Goal: Task Accomplishment & Management: Manage account settings

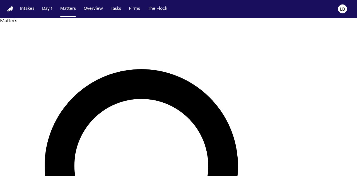
drag, startPoint x: 132, startPoint y: 33, endPoint x: 164, endPoint y: 32, distance: 31.8
type input "*"
type input "**********"
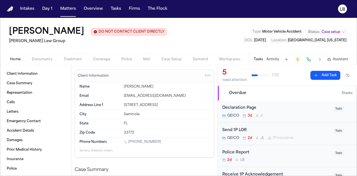
click at [41, 57] on span "Documents" at bounding box center [42, 59] width 21 height 4
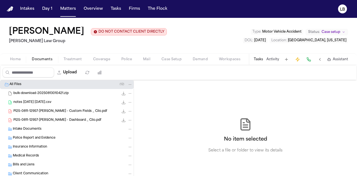
drag, startPoint x: 276, startPoint y: 40, endPoint x: 357, endPoint y: 43, distance: 81.2
click at [357, 43] on div "Cristopher Castro Arredondo DO NOT CONTACT CLIENT DIRECTLY DO NOT CONTACT Morga…" at bounding box center [178, 36] width 357 height 36
copy span "1st Ave N & 11th St N St. Petersburg, Florida"
drag, startPoint x: 352, startPoint y: 39, endPoint x: 298, endPoint y: 61, distance: 57.9
click at [298, 61] on div "Cristopher Castro Arredondo DO NOT CONTACT CLIENT DIRECTLY DO NOT CONTACT Morga…" at bounding box center [178, 41] width 357 height 47
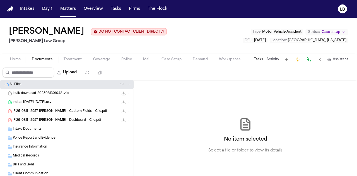
click at [13, 47] on div "Cristopher Castro Arredondo DO NOT CONTACT CLIENT DIRECTLY DO NOT CONTACT Morga…" at bounding box center [178, 36] width 357 height 36
click at [18, 59] on span "Home" at bounding box center [15, 59] width 11 height 4
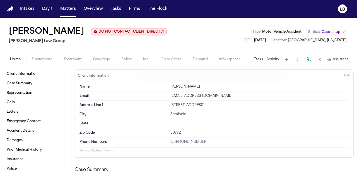
click at [39, 59] on span "Documents" at bounding box center [42, 59] width 21 height 4
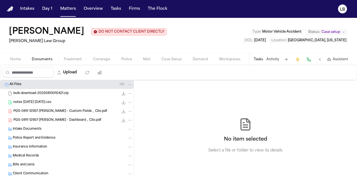
click at [46, 128] on div "Intake Documents" at bounding box center [73, 129] width 120 height 5
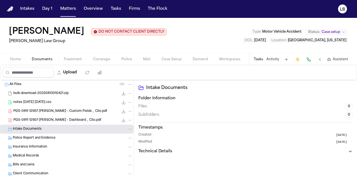
click at [56, 111] on span "PI25-0811-12957-Cristopher Castro Arredondo - Custom Fields _ Clio.pdf" at bounding box center [60, 111] width 94 height 5
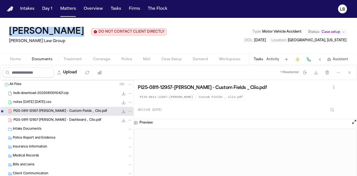
drag, startPoint x: 136, startPoint y: 30, endPoint x: 6, endPoint y: 35, distance: 130.7
click at [6, 35] on div "Cristopher Castro Arredondo DO NOT CONTACT CLIENT DIRECTLY DO NOT CONTACT Morga…" at bounding box center [178, 36] width 357 height 36
copy div "[PERSON_NAME]"
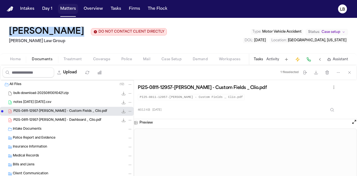
click at [73, 9] on button "Matters" at bounding box center [68, 9] width 20 height 10
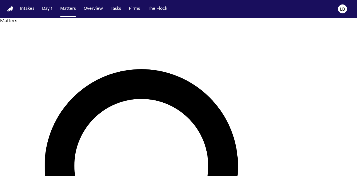
type input "****"
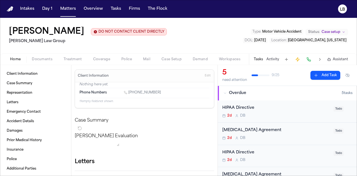
click at [275, 61] on button "Activity" at bounding box center [273, 59] width 13 height 4
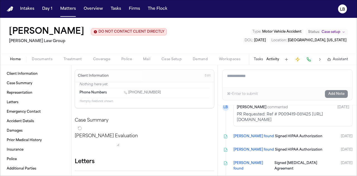
scroll to position [114, 80]
drag, startPoint x: 219, startPoint y: 119, endPoint x: 347, endPoint y: 126, distance: 127.7
click at [347, 126] on div "Lina Becerra commented 1d ago PR Requested: Ref # P009419-081425 https://townof…" at bounding box center [293, 114] width 119 height 26
copy p "https://townofpalmbeach.govqa.us/WEBAPP/_rs/(S(u4lfvwzjsqdcoft2rbucwnlj))/Reque…"
click at [71, 8] on button "Matters" at bounding box center [68, 9] width 20 height 10
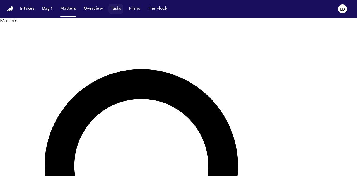
click at [110, 6] on button "Tasks" at bounding box center [116, 9] width 15 height 10
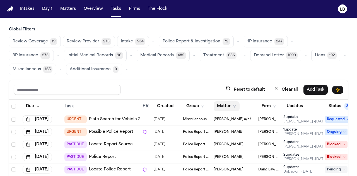
click at [234, 102] on button "Matter" at bounding box center [227, 106] width 26 height 10
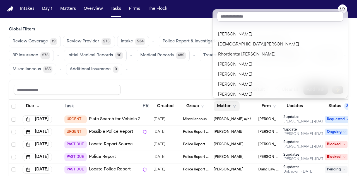
scroll to position [35, 0]
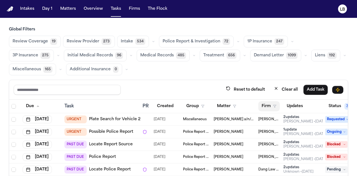
click at [267, 102] on button "Firm" at bounding box center [268, 106] width 21 height 10
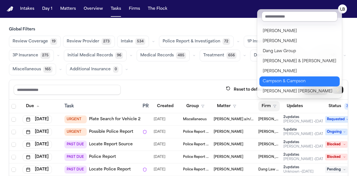
scroll to position [91, 0]
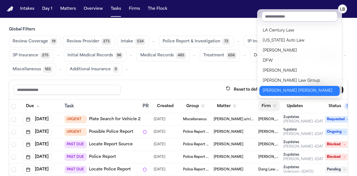
click at [290, 90] on div "[PERSON_NAME] [PERSON_NAME]" at bounding box center [300, 91] width 74 height 7
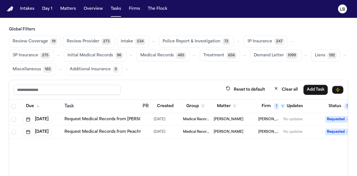
scroll to position [0, 62]
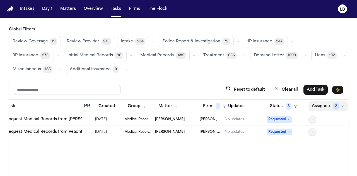
click at [333, 103] on span "2" at bounding box center [336, 106] width 6 height 7
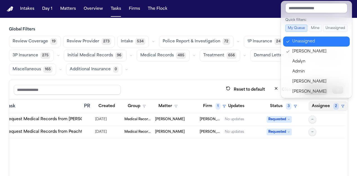
click at [304, 43] on div "Unassigned" at bounding box center [319, 41] width 54 height 7
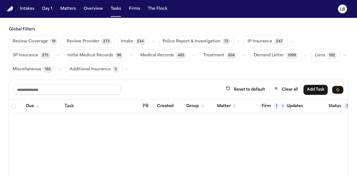
scroll to position [0, 61]
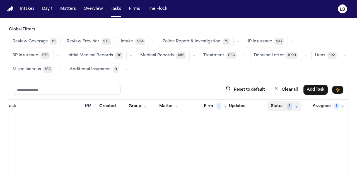
click at [277, 102] on button "Status 3" at bounding box center [285, 106] width 34 height 10
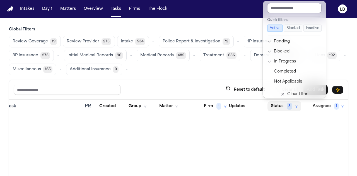
click at [277, 102] on button "Status 3" at bounding box center [285, 106] width 34 height 10
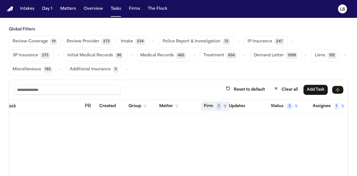
click at [208, 107] on button "Firm 1" at bounding box center [216, 106] width 30 height 10
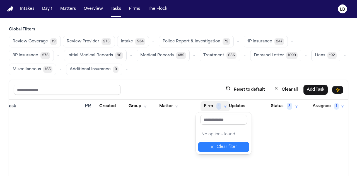
click at [229, 147] on div "Clear filter" at bounding box center [227, 147] width 20 height 7
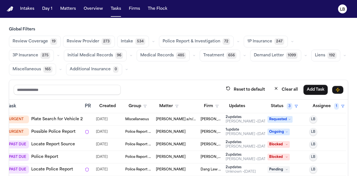
click at [204, 107] on button "Firm" at bounding box center [211, 106] width 21 height 10
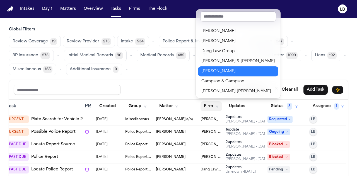
scroll to position [81, 0]
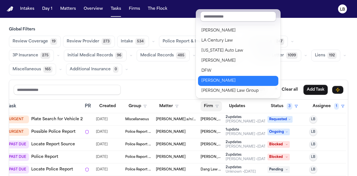
click at [228, 83] on div "[PERSON_NAME]" at bounding box center [238, 81] width 74 height 7
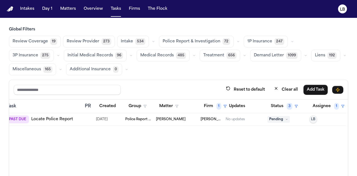
click at [228, 83] on div "Reset to default Clear all Add Task" at bounding box center [178, 90] width 339 height 20
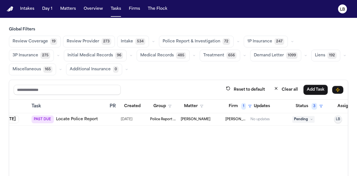
scroll to position [0, 61]
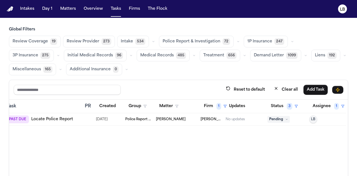
click at [154, 117] on td "[PERSON_NAME]" at bounding box center [176, 119] width 45 height 13
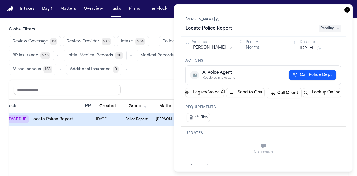
click at [350, 9] on icon "button" at bounding box center [348, 10] width 6 height 6
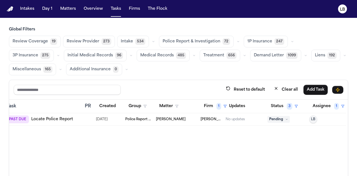
click at [158, 119] on span "[PERSON_NAME]" at bounding box center [171, 119] width 30 height 4
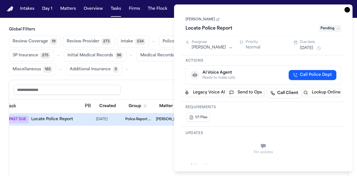
click at [205, 18] on link "[PERSON_NAME]" at bounding box center [203, 19] width 34 height 4
click at [345, 8] on icon "button" at bounding box center [348, 10] width 6 height 6
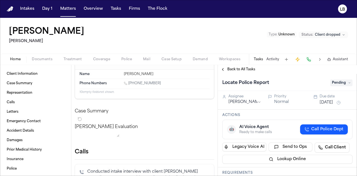
scroll to position [12, 0]
click at [271, 59] on button "Activity" at bounding box center [273, 59] width 13 height 4
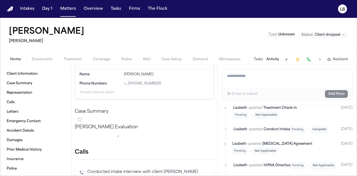
scroll to position [553, 0]
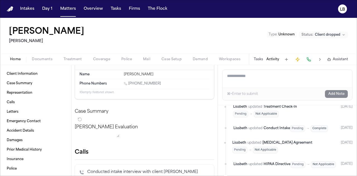
click at [259, 58] on button "Tasks" at bounding box center [258, 59] width 9 height 4
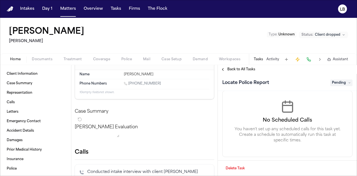
scroll to position [0, 0]
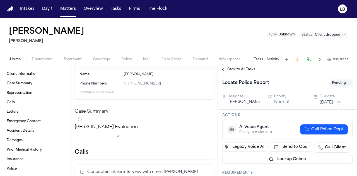
click at [238, 69] on span "Back to All Tasks" at bounding box center [241, 69] width 28 height 4
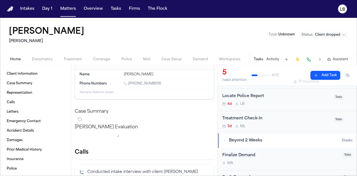
scroll to position [76, 0]
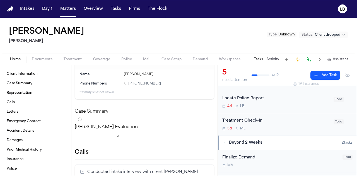
click at [294, 103] on div "Locate Police Report 4d L B" at bounding box center [276, 101] width 108 height 13
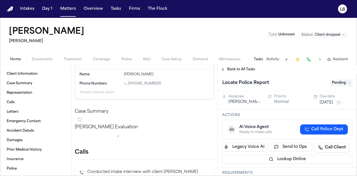
click at [339, 83] on span "Pending" at bounding box center [341, 83] width 22 height 7
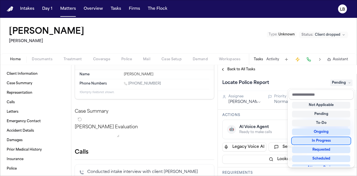
scroll to position [87, 0]
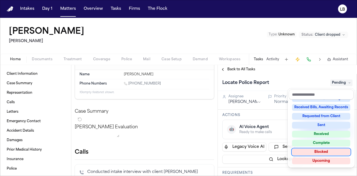
click at [332, 155] on div "Blocked" at bounding box center [321, 152] width 58 height 7
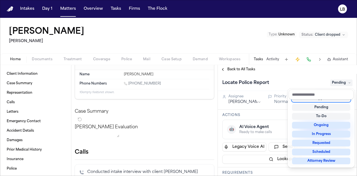
scroll to position [2, 0]
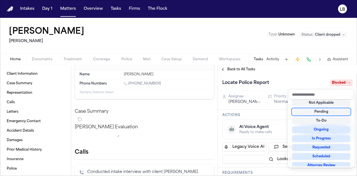
click at [271, 58] on div "Michael Rincon Mohamed K Ahmed Type : Unknown Status: Client dropped Home Docum…" at bounding box center [178, 97] width 357 height 158
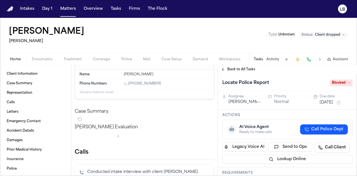
click at [271, 58] on button "Activity" at bounding box center [273, 59] width 13 height 4
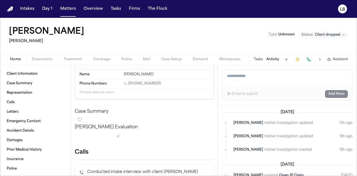
click at [265, 78] on textarea "Add a note to this matter" at bounding box center [288, 79] width 130 height 18
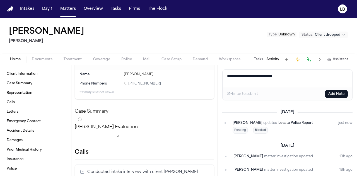
type textarea "**********"
click at [340, 96] on button "Add Note" at bounding box center [336, 94] width 23 height 8
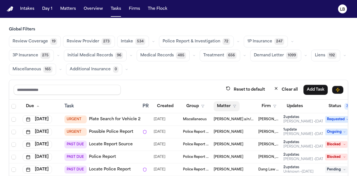
click at [234, 102] on button "Matter" at bounding box center [227, 106] width 26 height 10
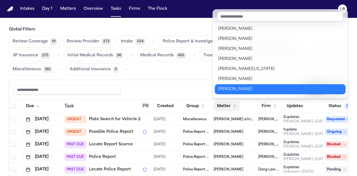
scroll to position [654, 0]
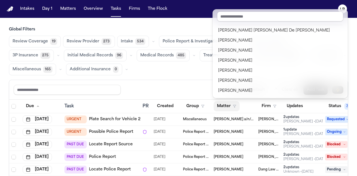
click at [192, 77] on div "Global Filters Review Coverage 19 Review Provider 273 Intake 534 Police Report …" at bounding box center [178, 121] width 339 height 188
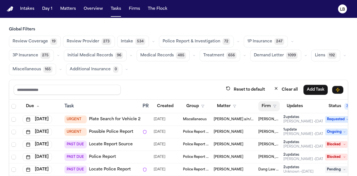
click at [264, 103] on button "Firm" at bounding box center [268, 106] width 21 height 10
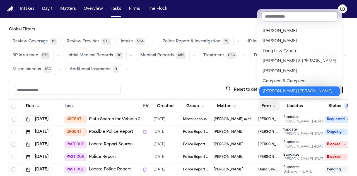
scroll to position [91, 0]
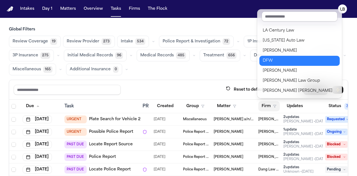
click at [274, 57] on div "DFW" at bounding box center [300, 60] width 74 height 7
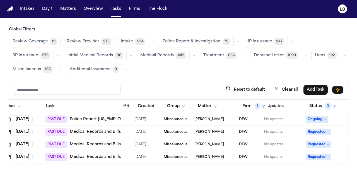
scroll to position [0, 62]
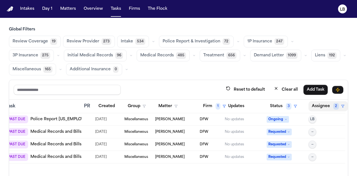
click at [322, 103] on button "Assignee 2" at bounding box center [328, 106] width 39 height 10
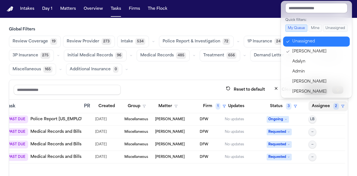
click at [321, 44] on div "Unassigned" at bounding box center [319, 41] width 54 height 7
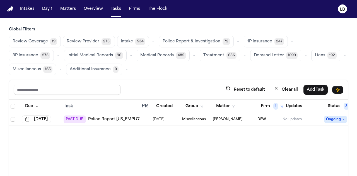
scroll to position [0, 61]
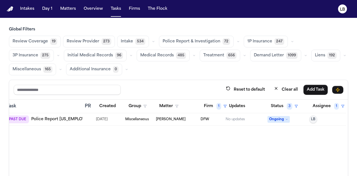
click at [133, 117] on span "Miscellaneous" at bounding box center [137, 119] width 24 height 4
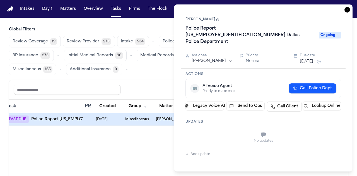
click at [198, 17] on div "Charlie Key Police Report 25-1342754 Dallas Police Department Ongoing" at bounding box center [264, 31] width 156 height 30
click at [198, 19] on link "Charlie Key" at bounding box center [203, 19] width 34 height 4
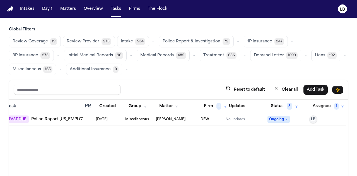
click at [149, 145] on div "Due Task PR Created Group Matter Firm 1 Updates Status 3 Assignee 1 Aug 8, 2025…" at bounding box center [178, 157] width 339 height 115
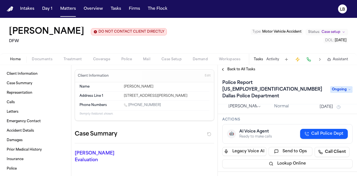
scroll to position [69, 0]
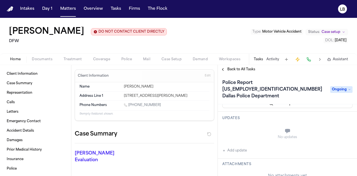
click at [260, 59] on button "Tasks" at bounding box center [258, 59] width 9 height 4
click at [338, 86] on span "Ongoing" at bounding box center [341, 89] width 22 height 7
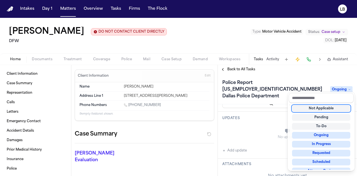
click at [333, 107] on div "Not Applicable" at bounding box center [321, 108] width 58 height 7
click at [273, 56] on div "Charlie Key DO NOT CONTACT CLIENT DIRECTLY DO NOT CONTACT DFW Type : Motor Vehi…" at bounding box center [178, 97] width 357 height 158
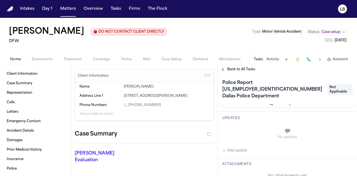
click at [273, 61] on button "Activity" at bounding box center [273, 59] width 13 height 4
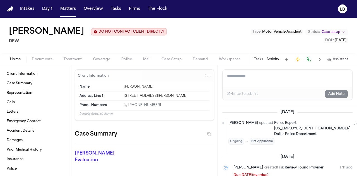
click at [250, 78] on textarea "Add a note to this matter" at bounding box center [288, 79] width 130 height 18
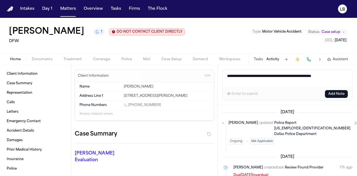
type textarea "**********"
click at [333, 96] on button "Add Note" at bounding box center [336, 94] width 23 height 8
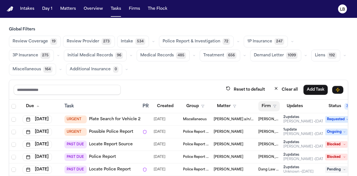
click at [267, 101] on button "Firm" at bounding box center [268, 106] width 21 height 10
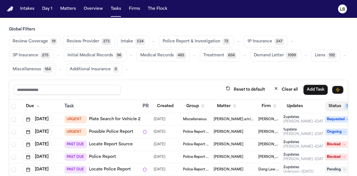
scroll to position [0, 66]
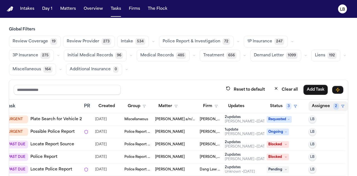
click at [312, 103] on button "Assignee 2" at bounding box center [328, 106] width 39 height 10
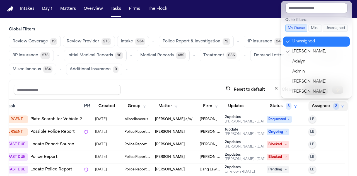
click at [315, 39] on div "Unassigned" at bounding box center [319, 41] width 54 height 7
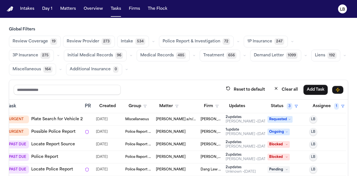
scroll to position [0, 66]
click at [226, 103] on button "Updates" at bounding box center [237, 106] width 23 height 10
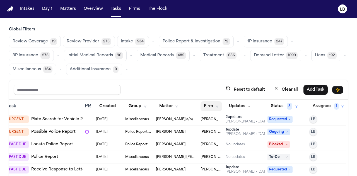
scroll to position [0, 63]
click at [209, 104] on button "Firm" at bounding box center [211, 106] width 21 height 10
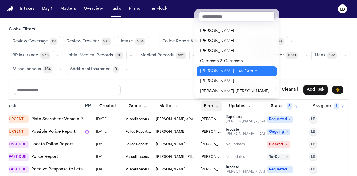
scroll to position [71, 0]
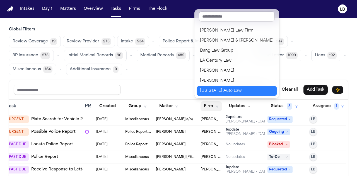
click at [231, 92] on div "Michigan Auto Law" at bounding box center [237, 91] width 74 height 7
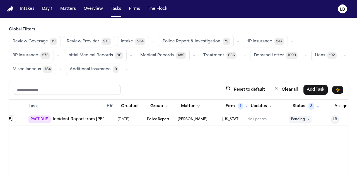
scroll to position [0, 36]
click at [239, 106] on span "1" at bounding box center [241, 106] width 5 height 7
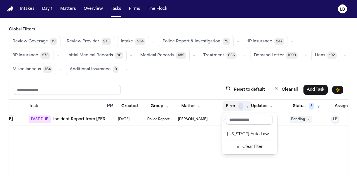
click at [194, 136] on div "Due Task PR Created Group Matter Firm 1 Updates Status 3 Assignee 1 Aug 1, 2025…" at bounding box center [178, 157] width 339 height 115
click at [233, 102] on button "Firm 1" at bounding box center [238, 106] width 30 height 10
click at [256, 146] on div "Clear filter" at bounding box center [253, 147] width 20 height 7
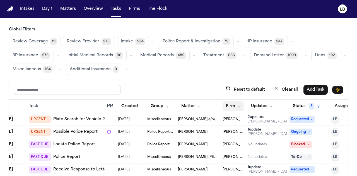
click at [236, 103] on button "Firm" at bounding box center [233, 106] width 21 height 10
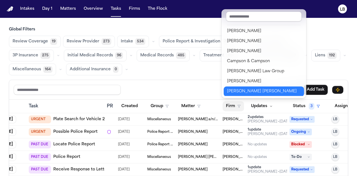
scroll to position [71, 0]
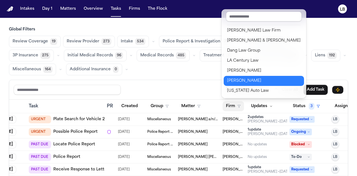
click at [251, 77] on button "Gammill" at bounding box center [264, 81] width 80 height 10
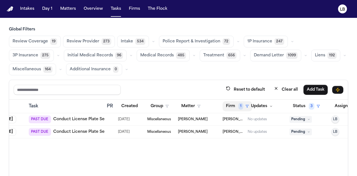
click at [241, 105] on span "1" at bounding box center [241, 106] width 5 height 7
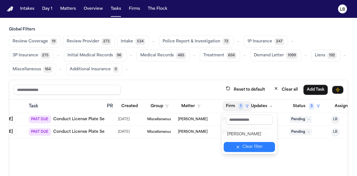
click at [247, 148] on div "Clear filter" at bounding box center [253, 147] width 20 height 7
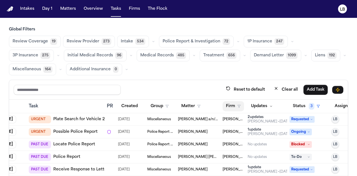
click at [237, 104] on button "Firm" at bounding box center [233, 106] width 21 height 10
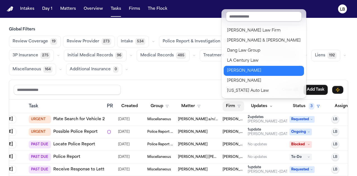
click at [257, 73] on div "Albert Le" at bounding box center [264, 71] width 74 height 7
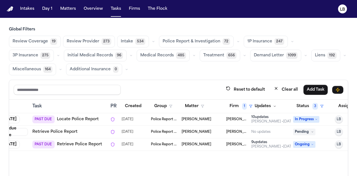
scroll to position [0, 0]
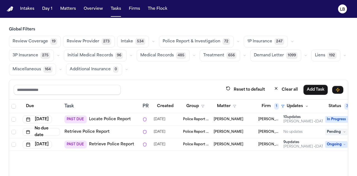
click at [105, 118] on link "Locate Police Report" at bounding box center [110, 120] width 42 height 6
click at [119, 145] on link "Retrieve Police Report" at bounding box center [111, 145] width 45 height 6
click at [119, 119] on link "Locate Police Report" at bounding box center [110, 120] width 42 height 6
click at [115, 144] on link "Retrieve Police Report" at bounding box center [111, 145] width 45 height 6
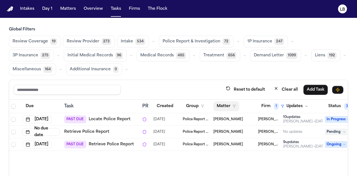
click at [229, 103] on button "Matter" at bounding box center [226, 106] width 26 height 10
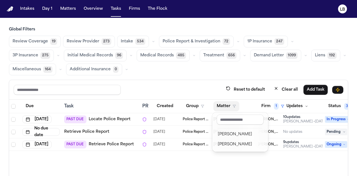
click at [229, 103] on button "Matter" at bounding box center [226, 106] width 26 height 10
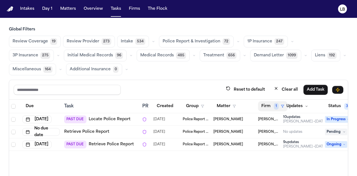
click at [278, 107] on span "1" at bounding box center [276, 106] width 5 height 7
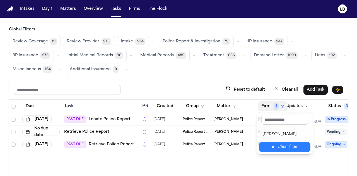
click at [282, 147] on div "Clear filter" at bounding box center [288, 147] width 20 height 7
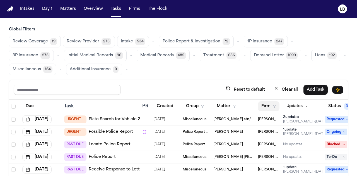
click at [265, 107] on button "Firm" at bounding box center [268, 106] width 21 height 10
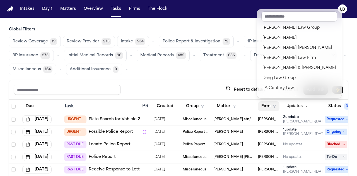
scroll to position [44, 0]
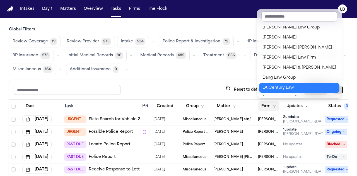
click at [277, 85] on div "LA Century Law" at bounding box center [300, 88] width 74 height 7
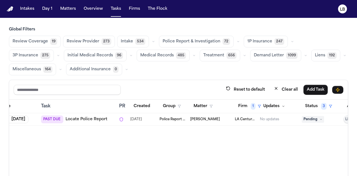
scroll to position [0, 24]
click at [92, 117] on link "Locate Police Report" at bounding box center [86, 120] width 42 height 6
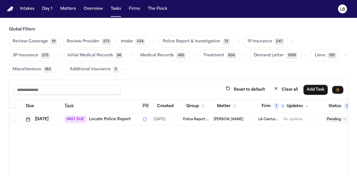
copy span "ierra Mendoza"
copy span "Cierra Mendoza"
drag, startPoint x: 242, startPoint y: 117, endPoint x: 219, endPoint y: 128, distance: 24.8
click at [219, 128] on div "Due Task PR Created Group Matter Firm 1 Updates Status 3 Assignee 1 Jul 25, 202…" at bounding box center [178, 157] width 339 height 115
click at [274, 106] on span "1" at bounding box center [276, 106] width 5 height 7
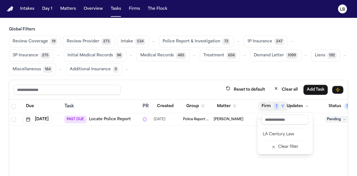
click at [281, 146] on div "Clear filter" at bounding box center [288, 147] width 20 height 7
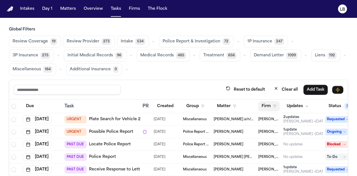
click at [269, 105] on button "Firm" at bounding box center [268, 106] width 21 height 10
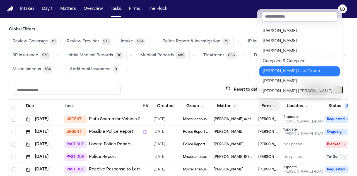
scroll to position [71, 0]
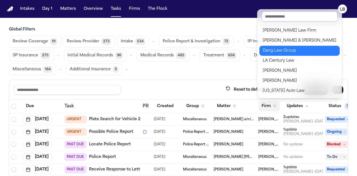
click at [288, 51] on div "Dang Law Group" at bounding box center [300, 50] width 74 height 7
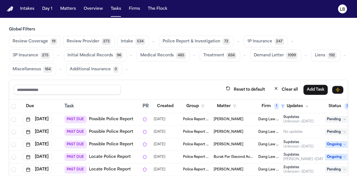
click at [262, 73] on div "Review Coverage 19 Review Provider 273 Intake 534 Police Report & Investigation…" at bounding box center [178, 56] width 339 height 40
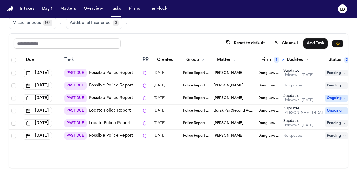
scroll to position [0, 58]
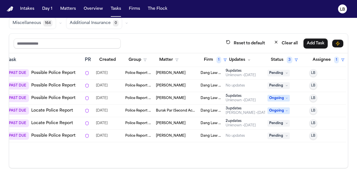
click at [61, 135] on link "Possible Police Report" at bounding box center [53, 136] width 44 height 6
click at [211, 61] on button "Firm 1" at bounding box center [216, 60] width 30 height 10
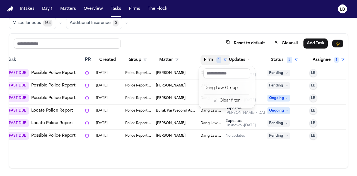
click at [211, 61] on button "Firm 1" at bounding box center [216, 60] width 30 height 10
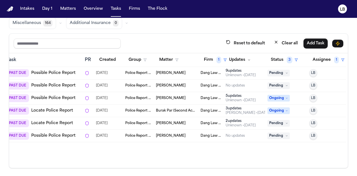
scroll to position [0, 52]
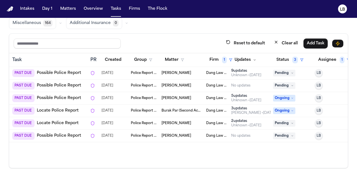
copy tr "nvestigation Vidal Benitez Lopez"
drag, startPoint x: 197, startPoint y: 83, endPoint x: 167, endPoint y: 101, distance: 34.6
click at [167, 101] on tbody "Jun 11, 2025 PAST DUE Possible Police Report 07/22/2025 Police Report & Investi…" at bounding box center [154, 104] width 395 height 75
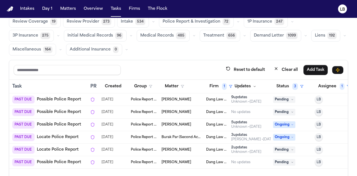
scroll to position [20, 0]
click at [182, 98] on span "Julio Cesar Guerra" at bounding box center [177, 100] width 30 height 4
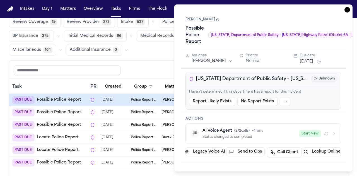
click at [203, 20] on link "Julio Cesar Guerra" at bounding box center [203, 19] width 34 height 4
click at [346, 9] on icon "button" at bounding box center [348, 10] width 6 height 6
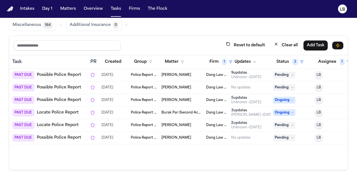
scroll to position [45, 0]
click at [68, 112] on link "Locate Police Report" at bounding box center [58, 113] width 42 height 6
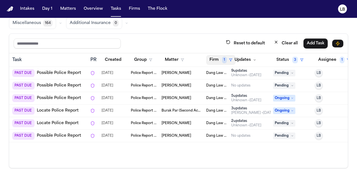
click at [221, 59] on button "Firm 1" at bounding box center [221, 60] width 30 height 10
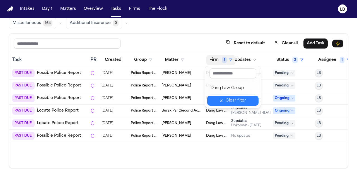
click at [237, 97] on div "Clear filter" at bounding box center [236, 100] width 20 height 7
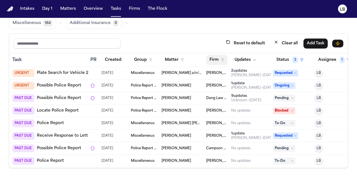
click at [218, 58] on button "Firm" at bounding box center [216, 60] width 21 height 10
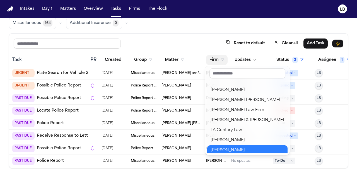
scroll to position [58, 0]
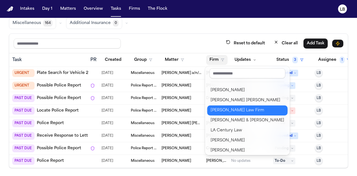
click at [241, 112] on div "Ruy Mireles Law Firm" at bounding box center [248, 110] width 74 height 7
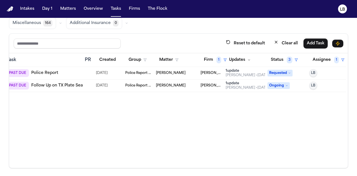
scroll to position [0, 61]
click at [44, 70] on link "Police Report" at bounding box center [44, 73] width 27 height 6
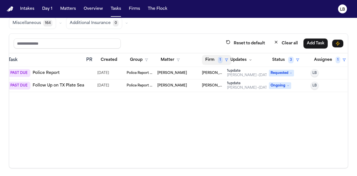
click at [219, 58] on span "1" at bounding box center [220, 60] width 5 height 7
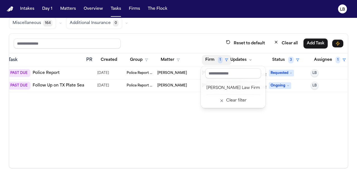
click at [233, 106] on div "Ruy Mireles Law Firm Clear filter" at bounding box center [233, 87] width 65 height 42
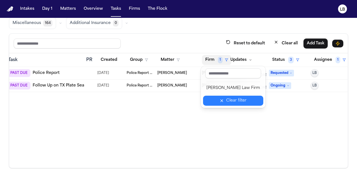
click at [226, 96] on button "Clear filter" at bounding box center [233, 101] width 60 height 10
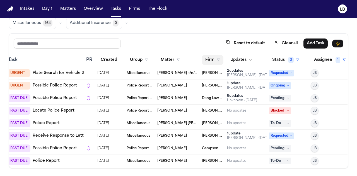
click at [212, 63] on button "Firm" at bounding box center [212, 60] width 21 height 10
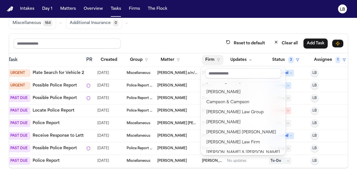
scroll to position [25, 0]
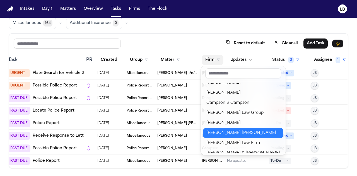
click at [233, 131] on div "[PERSON_NAME] [PERSON_NAME]" at bounding box center [244, 133] width 74 height 7
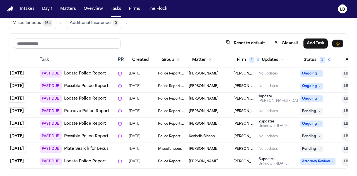
scroll to position [28, 6]
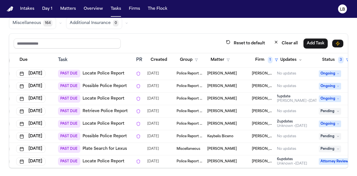
click at [102, 158] on div "PAST DUE Locate Police Report" at bounding box center [91, 162] width 66 height 8
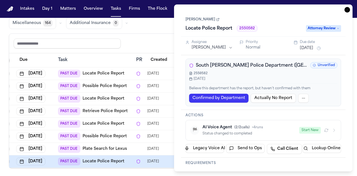
click at [194, 18] on link "Sydnee Warner" at bounding box center [203, 19] width 34 height 4
click at [347, 9] on icon "button" at bounding box center [348, 10] width 6 height 6
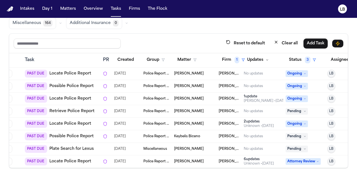
scroll to position [28, 40]
click at [190, 134] on span "Keybelis Biceno" at bounding box center [187, 136] width 26 height 4
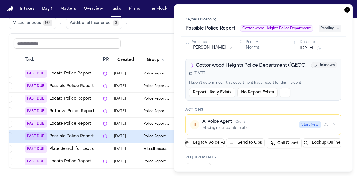
click at [204, 18] on link "Keybelis Biceno" at bounding box center [201, 19] width 31 height 4
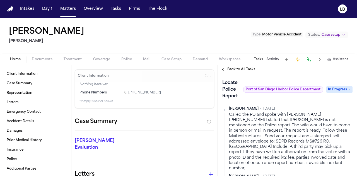
scroll to position [158, 0]
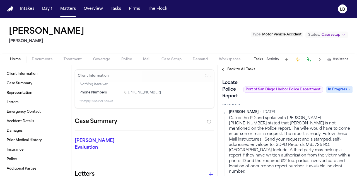
click at [271, 58] on button "Activity" at bounding box center [273, 59] width 13 height 4
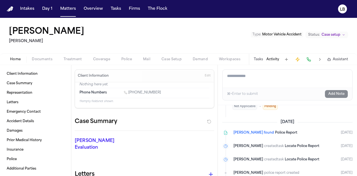
scroll to position [249, 0]
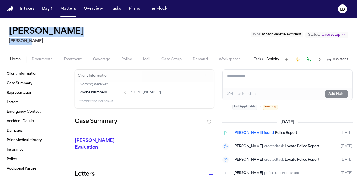
drag, startPoint x: 92, startPoint y: 42, endPoint x: 8, endPoint y: 29, distance: 84.9
click at [8, 29] on div "Abraham Espinoza Albert Le Type : Motor Vehicle Accident Status: Case setup" at bounding box center [178, 36] width 357 height 36
copy div "Abraham Espinoza Albert Le"
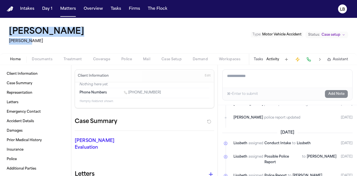
scroll to position [384, 0]
click at [39, 62] on button "Documents" at bounding box center [42, 59] width 32 height 7
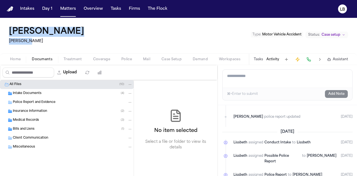
click at [40, 95] on span "Intake Documents" at bounding box center [27, 93] width 29 height 5
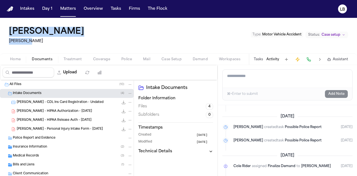
scroll to position [458, 0]
click at [257, 61] on button "Tasks" at bounding box center [258, 59] width 9 height 4
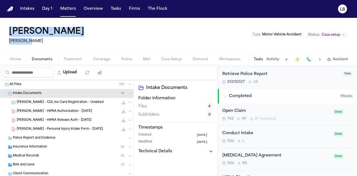
scroll to position [270, 0]
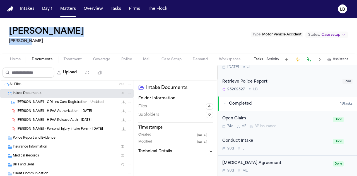
click at [273, 57] on button "Activity" at bounding box center [273, 59] width 13 height 4
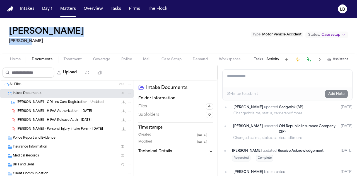
scroll to position [882, 0]
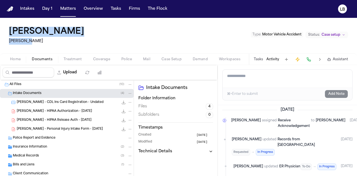
click at [260, 59] on button "Tasks" at bounding box center [258, 59] width 9 height 4
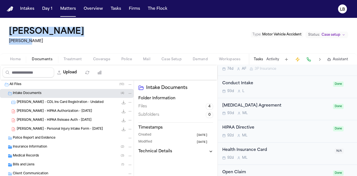
scroll to position [328, 0]
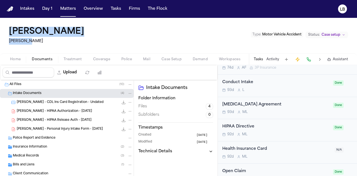
click at [275, 61] on button "Activity" at bounding box center [273, 59] width 13 height 4
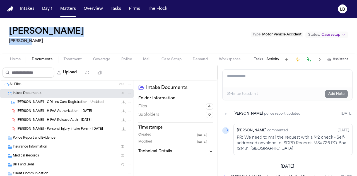
scroll to position [49, 0]
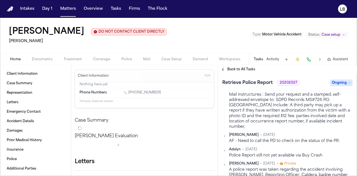
scroll to position [195, 0]
click at [46, 59] on span "Documents" at bounding box center [42, 59] width 21 height 4
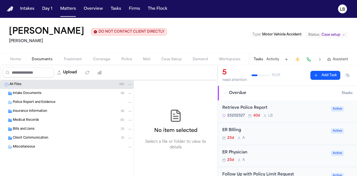
click at [39, 95] on div "Intake Documents ( 4 )" at bounding box center [67, 93] width 134 height 9
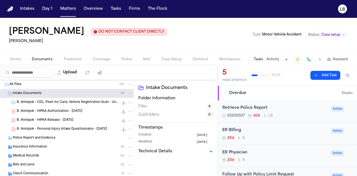
click at [47, 129] on span "B. Aninipok - Personal Injury Intake Questionnaire - [DATE]" at bounding box center [62, 129] width 90 height 5
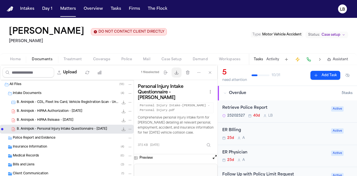
click at [172, 69] on button "Download files" at bounding box center [177, 73] width 10 height 10
drag, startPoint x: 272, startPoint y: 58, endPoint x: 276, endPoint y: 59, distance: 3.9
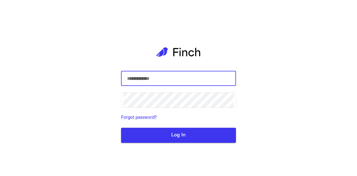
click at [276, 59] on div "​ ​ Forgot password? Log In" at bounding box center [178, 88] width 357 height 176
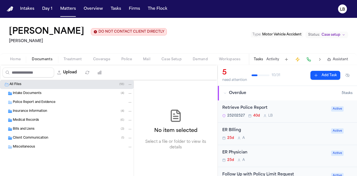
click at [276, 59] on button "Activity" at bounding box center [273, 59] width 13 height 4
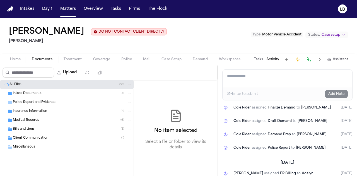
scroll to position [729, 0]
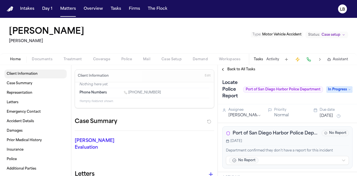
click at [23, 73] on span "Client Information" at bounding box center [22, 74] width 31 height 4
click at [40, 61] on button "Documents" at bounding box center [42, 59] width 32 height 7
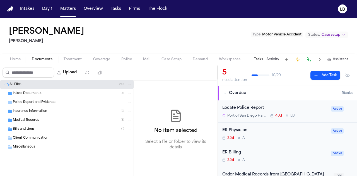
click at [38, 95] on div "Intake Documents ( 4 )" at bounding box center [67, 93] width 134 height 9
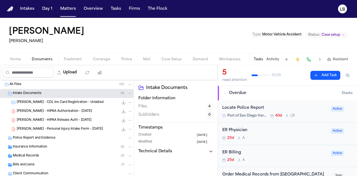
click at [67, 130] on span "[PERSON_NAME] - Personal Injury Intake Form - [DATE]" at bounding box center [60, 129] width 86 height 5
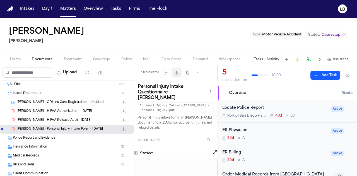
click at [179, 76] on button "Download files" at bounding box center [177, 73] width 10 height 10
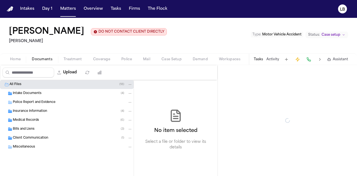
click at [40, 58] on span "Documents" at bounding box center [42, 59] width 21 height 4
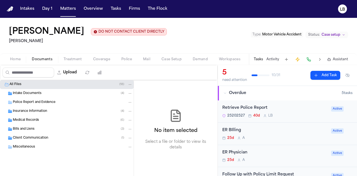
click at [38, 92] on span "Intake Documents" at bounding box center [27, 93] width 29 height 5
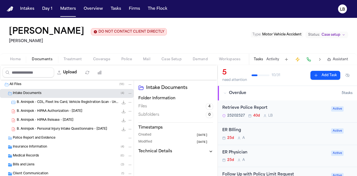
click at [77, 128] on span "B. Aninipok - Personal Injury Intake Questionnaire - [DATE]" at bounding box center [62, 129] width 90 height 5
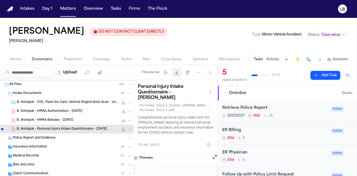
click at [179, 76] on button "Download files" at bounding box center [177, 73] width 10 height 10
copy h1 "[PERSON_NAME]"
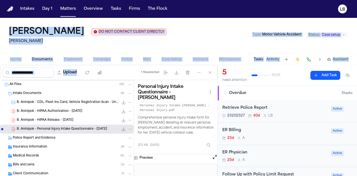
drag, startPoint x: 7, startPoint y: 27, endPoint x: 99, endPoint y: 76, distance: 104.0
click at [99, 76] on div "[PERSON_NAME] DO NOT CONTACT CLIENT DIRECTLY DO NOT CONTACT [PERSON_NAME] Type …" at bounding box center [178, 97] width 357 height 158
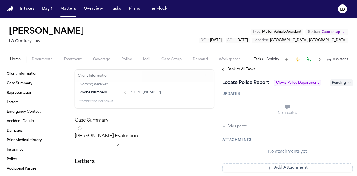
scroll to position [157, 0]
click at [36, 59] on span "Documents" at bounding box center [42, 59] width 21 height 4
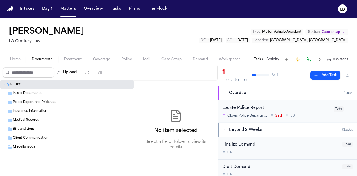
click at [32, 92] on span "Intake Documents" at bounding box center [27, 93] width 29 height 5
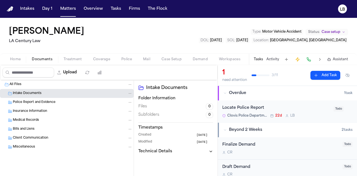
click at [234, 105] on div "Locate Police Report" at bounding box center [276, 108] width 108 height 6
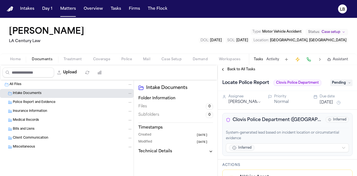
click at [22, 55] on div "Home Documents Treatment Coverage Police Mail Case Setup Demand Workspaces Arti…" at bounding box center [178, 59] width 357 height 11
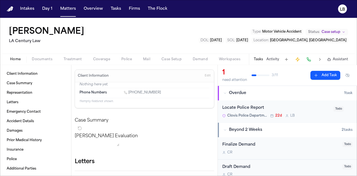
click at [20, 58] on span "Home" at bounding box center [15, 59] width 11 height 4
click at [46, 60] on span "Documents" at bounding box center [42, 59] width 21 height 4
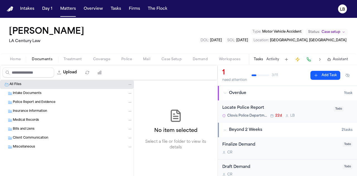
click at [68, 58] on span "Treatment" at bounding box center [73, 59] width 18 height 4
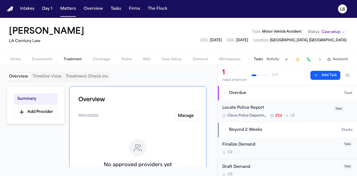
click at [101, 56] on div "Home Documents Treatment Coverage Police Mail Case Setup Demand Workspaces Arti…" at bounding box center [178, 59] width 357 height 11
click at [100, 59] on span "Coverage" at bounding box center [101, 59] width 17 height 4
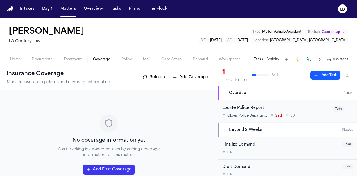
click at [13, 60] on span "Home" at bounding box center [15, 59] width 11 height 4
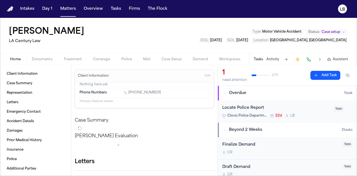
click at [38, 59] on span "Documents" at bounding box center [42, 59] width 21 height 4
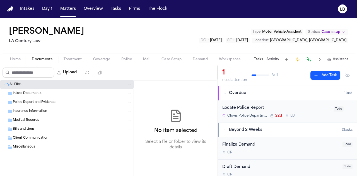
click at [44, 92] on div "Intake Documents" at bounding box center [73, 93] width 120 height 5
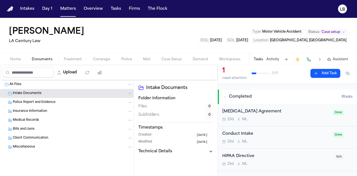
scroll to position [92, 0]
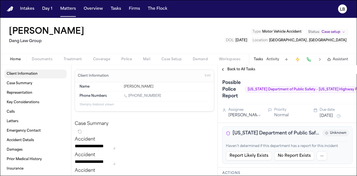
click at [42, 76] on link "Client Information" at bounding box center [35, 73] width 62 height 9
click at [273, 61] on button "Activity" at bounding box center [273, 59] width 13 height 4
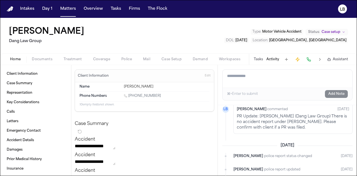
scroll to position [93, 0]
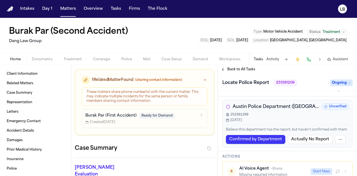
scroll to position [12, 0]
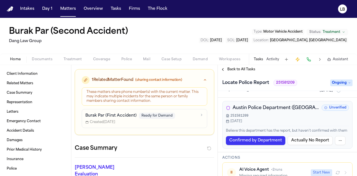
click at [290, 107] on span "Austin Police Department (TX)" at bounding box center [276, 108] width 87 height 7
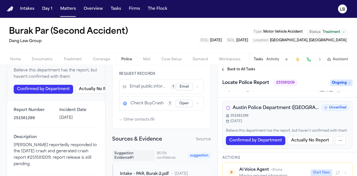
scroll to position [70, 0]
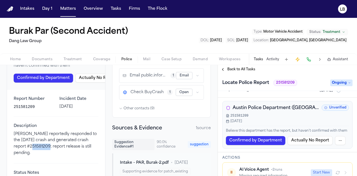
drag, startPoint x: 19, startPoint y: 137, endPoint x: 36, endPoint y: 139, distance: 17.2
click at [36, 139] on p "Austin PD reportedly responded to the 06-07-2025 crash and generated crash repo…" at bounding box center [56, 143] width 85 height 25
copy p "51581209"
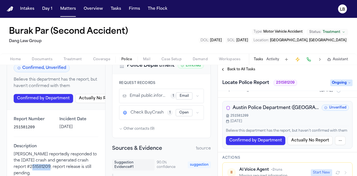
scroll to position [49, 0]
click at [20, 125] on p "251581209" at bounding box center [33, 128] width 39 height 6
copy p "251581209"
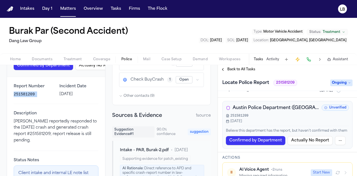
scroll to position [135, 0]
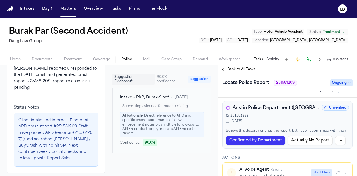
click at [42, 57] on span "Documents" at bounding box center [42, 59] width 21 height 4
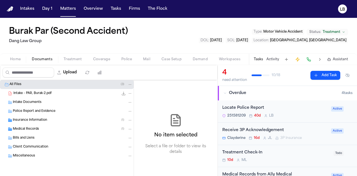
click at [35, 100] on span "Intake Documents" at bounding box center [27, 102] width 29 height 5
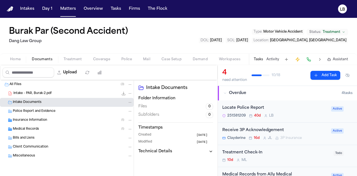
click at [64, 95] on div "Intake - PAR, Burak-2.pdf 4.3 MB • PDF" at bounding box center [72, 94] width 119 height 6
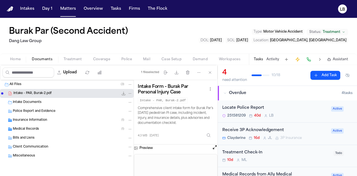
click at [178, 77] on button "Download files" at bounding box center [177, 73] width 10 height 10
drag, startPoint x: 3, startPoint y: 31, endPoint x: 48, endPoint y: 33, distance: 45.0
click at [48, 33] on div "Burak Par (Second Accident) Dang Law Group Type : Motor Vehicle Accident Status…" at bounding box center [178, 36] width 357 height 36
copy h1 "Burak Par"
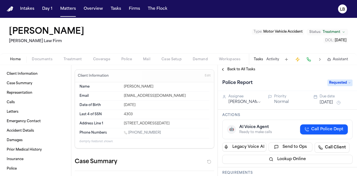
click at [272, 60] on button "Activity" at bounding box center [273, 59] width 13 height 4
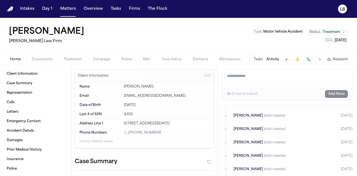
scroll to position [802, 0]
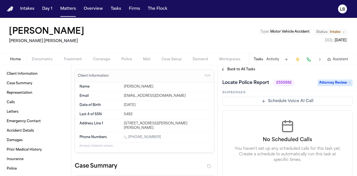
scroll to position [577, 0]
click at [277, 59] on button "Activity" at bounding box center [273, 59] width 13 height 4
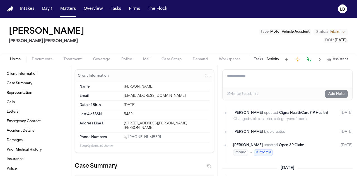
scroll to position [956, 0]
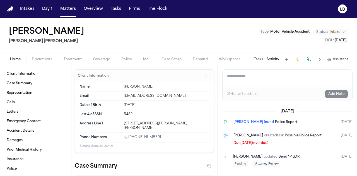
click at [52, 55] on div "Home Documents Treatment Coverage Police Mail Case Setup Demand Workspaces Arti…" at bounding box center [178, 59] width 357 height 11
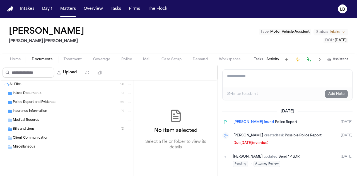
click at [47, 59] on span "Documents" at bounding box center [42, 59] width 21 height 4
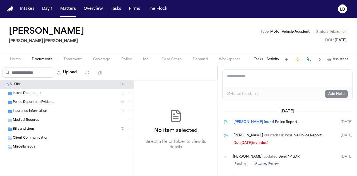
click at [37, 93] on span "Intake Documents" at bounding box center [27, 93] width 29 height 5
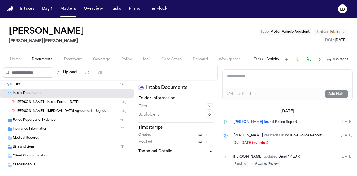
click at [42, 119] on span "Police Report and Evidence" at bounding box center [34, 120] width 43 height 5
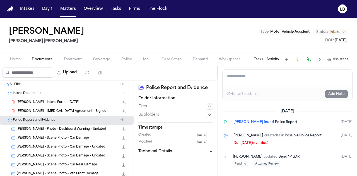
click at [48, 100] on div "[PERSON_NAME] - Intake Form - [DATE] 23.4 KB • PDF" at bounding box center [75, 103] width 116 height 6
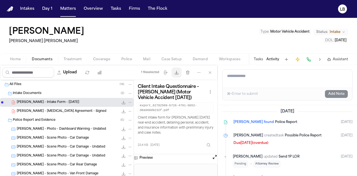
click at [176, 73] on icon "button" at bounding box center [176, 72] width 4 height 4
click at [177, 72] on icon "button" at bounding box center [176, 72] width 3 height 3
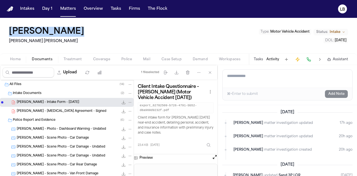
drag, startPoint x: 90, startPoint y: 30, endPoint x: 2, endPoint y: 23, distance: 88.8
click at [2, 23] on div "Sydnee Warner Steele Adams Hosman Type : Motor Vehicle Accident Status: Intake …" at bounding box center [178, 36] width 357 height 36
copy h1 "Sydnee Warner"
click at [244, 88] on div "⌘+Enter to submit Add Note" at bounding box center [288, 94] width 130 height 13
click at [240, 79] on textarea "Add a note to this matter" at bounding box center [288, 79] width 130 height 18
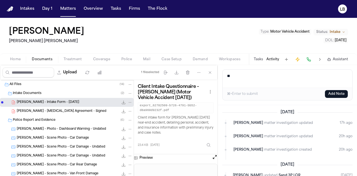
type textarea "*"
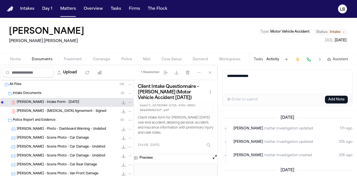
paste textarea "**********"
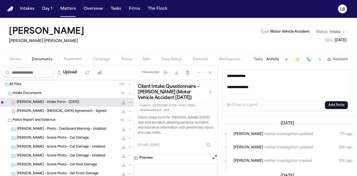
click at [259, 73] on textarea "**********" at bounding box center [288, 84] width 130 height 29
paste textarea "**********"
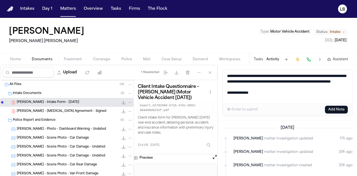
scroll to position [18, 0]
type textarea "**********"
click at [331, 110] on button "Add Note" at bounding box center [336, 110] width 23 height 8
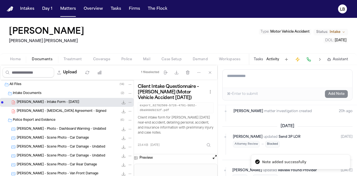
scroll to position [33, 0]
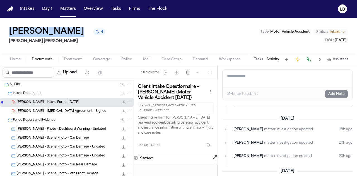
copy div "Sydnee Warner"
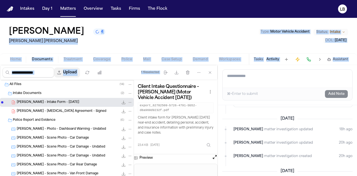
drag, startPoint x: 79, startPoint y: 33, endPoint x: 92, endPoint y: 84, distance: 53.0
click at [92, 84] on div "Sydnee Warner 4 Steele Adams Hosman Type : Motor Vehicle Accident Status: Intak…" at bounding box center [178, 97] width 357 height 158
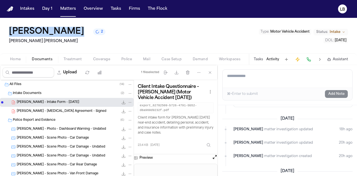
drag, startPoint x: 0, startPoint y: 30, endPoint x: 72, endPoint y: 30, distance: 72.3
click at [72, 30] on div "Sydnee Warner 2 Steele Adams Hosman Type : Motor Vehicle Accident Status: Intak…" at bounding box center [178, 36] width 357 height 36
copy h1 "Sydnee Warner"
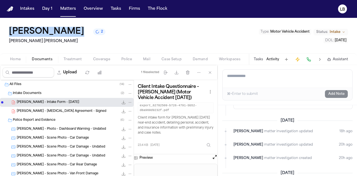
scroll to position [113, 0]
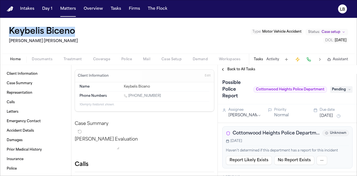
copy h1 "Keybelis Biceno"
drag, startPoint x: 76, startPoint y: 31, endPoint x: 91, endPoint y: 37, distance: 16.0
click at [91, 37] on div "Keybelis Biceno [PERSON_NAME] [PERSON_NAME] Type : Motor Vehicle Accident Statu…" at bounding box center [178, 36] width 357 height 36
